Goal: Task Accomplishment & Management: Manage account settings

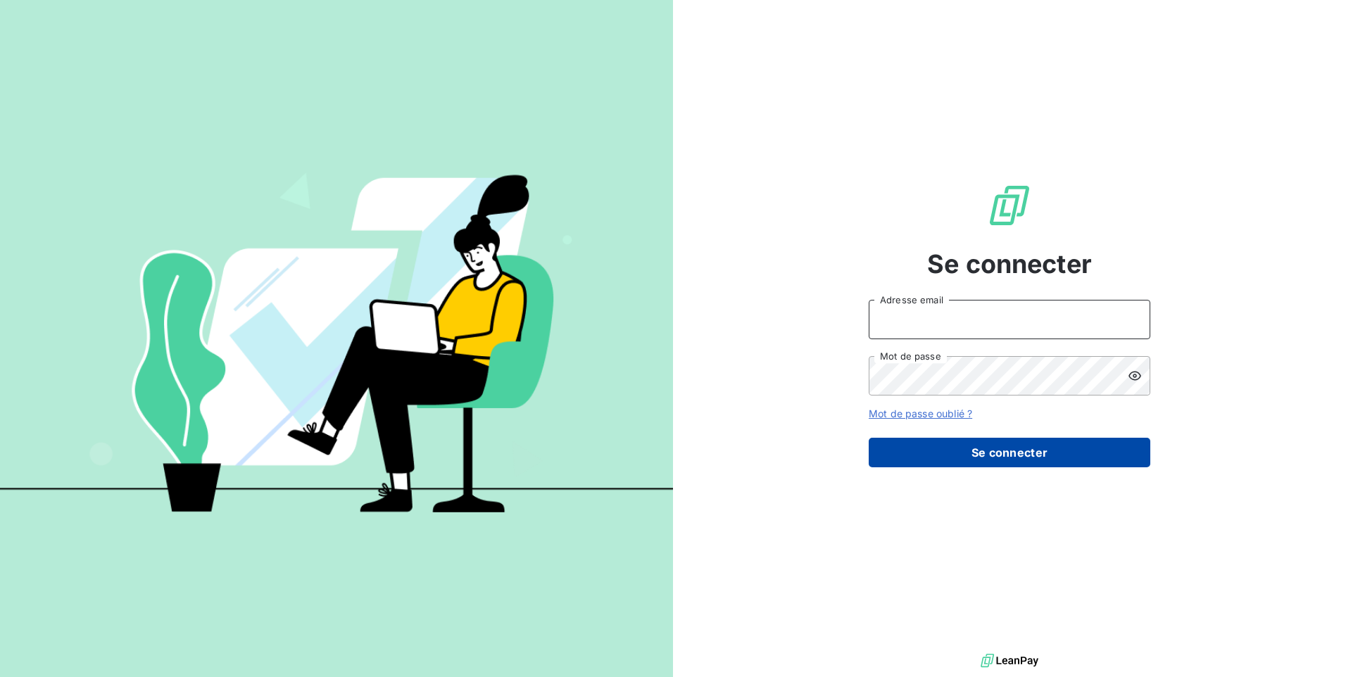
type input "[EMAIL_ADDRESS][DOMAIN_NAME]"
click at [1025, 453] on button "Se connecter" at bounding box center [1010, 453] width 282 height 30
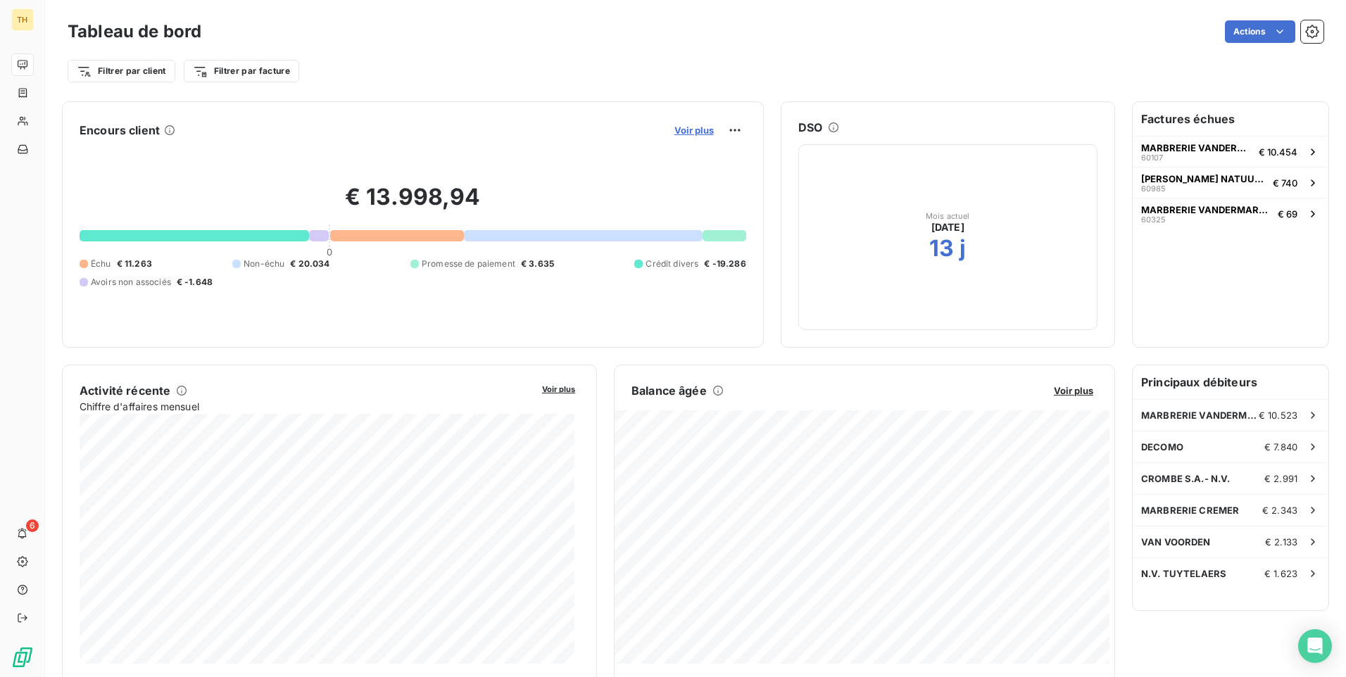
click at [679, 132] on span "Voir plus" at bounding box center [693, 130] width 39 height 11
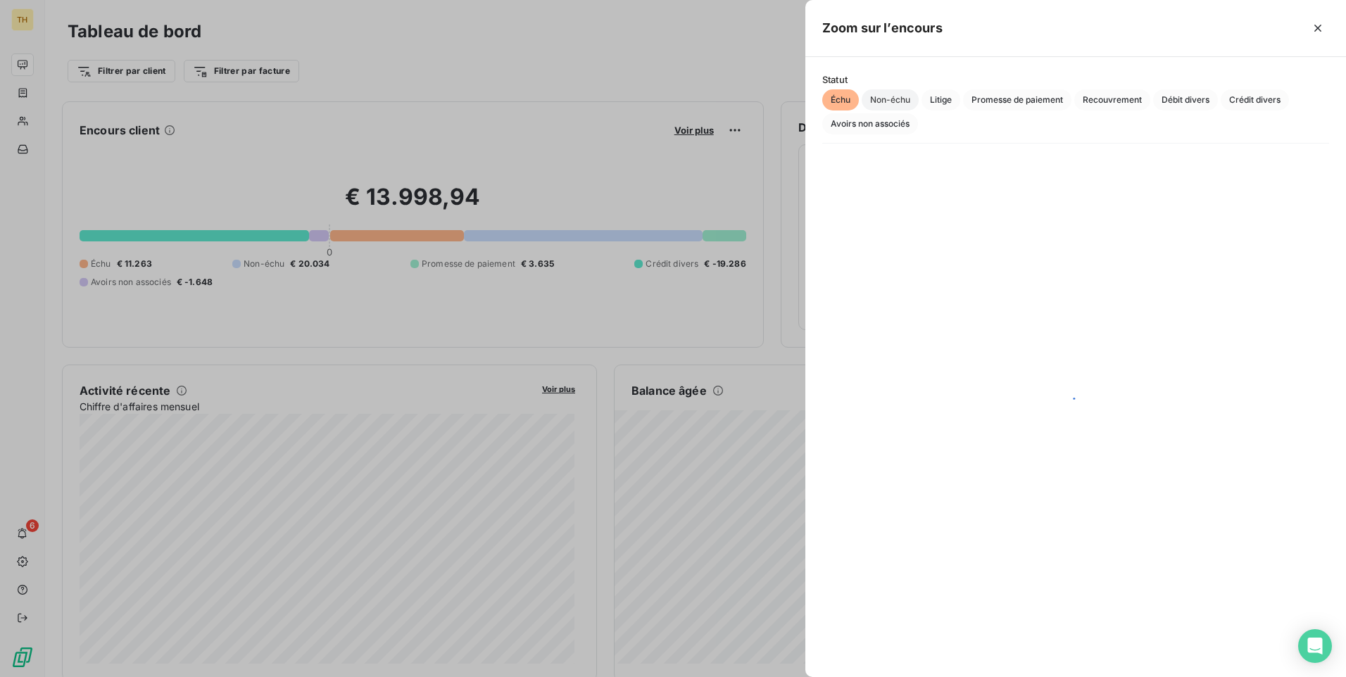
click at [866, 101] on span "Non-échu" at bounding box center [889, 99] width 57 height 21
click at [833, 103] on span "Échu" at bounding box center [840, 99] width 37 height 21
click at [1318, 26] on icon "button" at bounding box center [1317, 28] width 14 height 14
